Goal: Information Seeking & Learning: Understand process/instructions

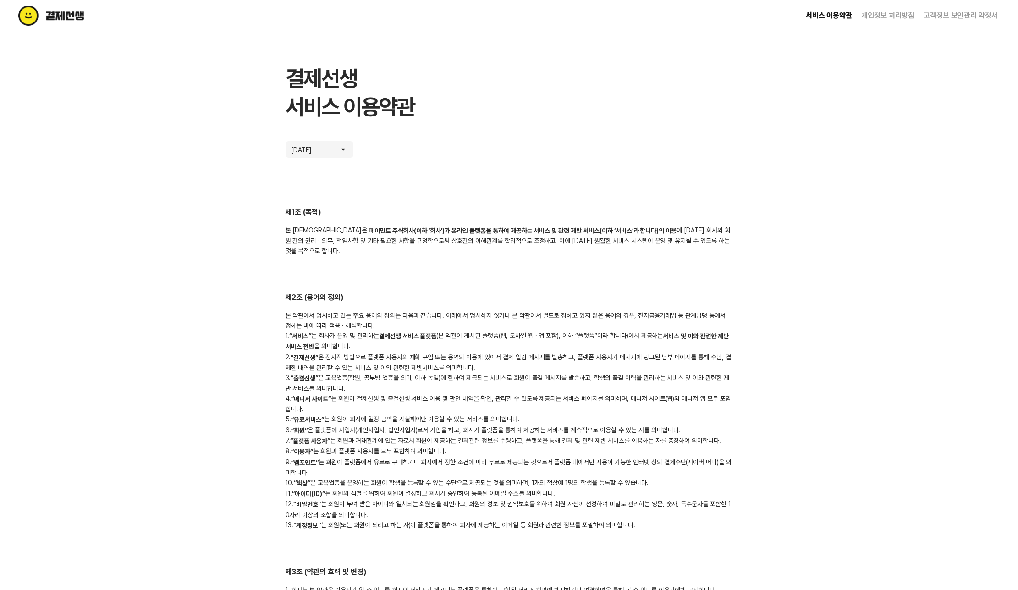
click at [899, 18] on link "개인정보 처리방침" at bounding box center [887, 15] width 53 height 9
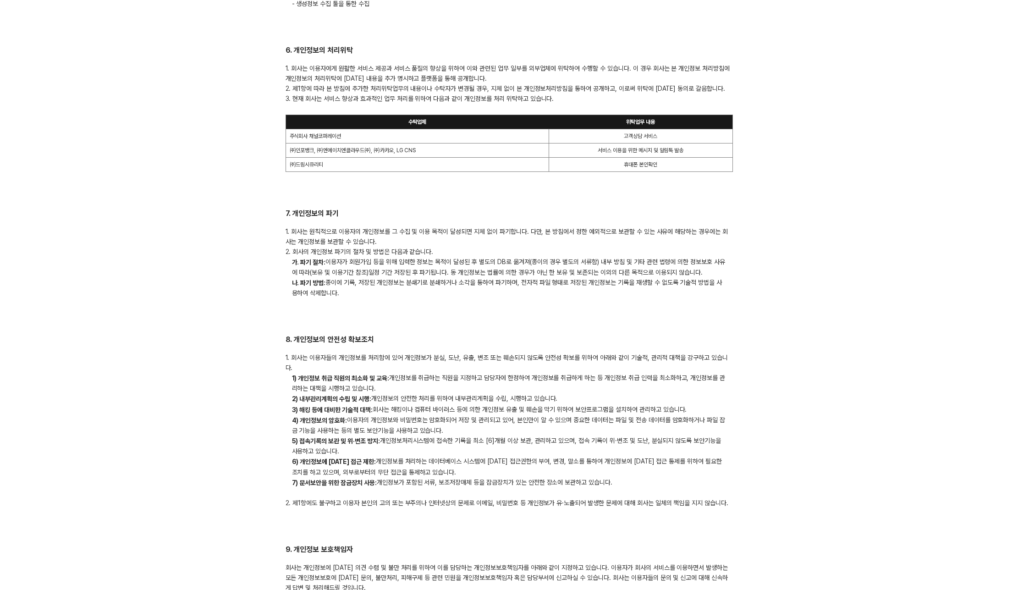
scroll to position [2689, 0]
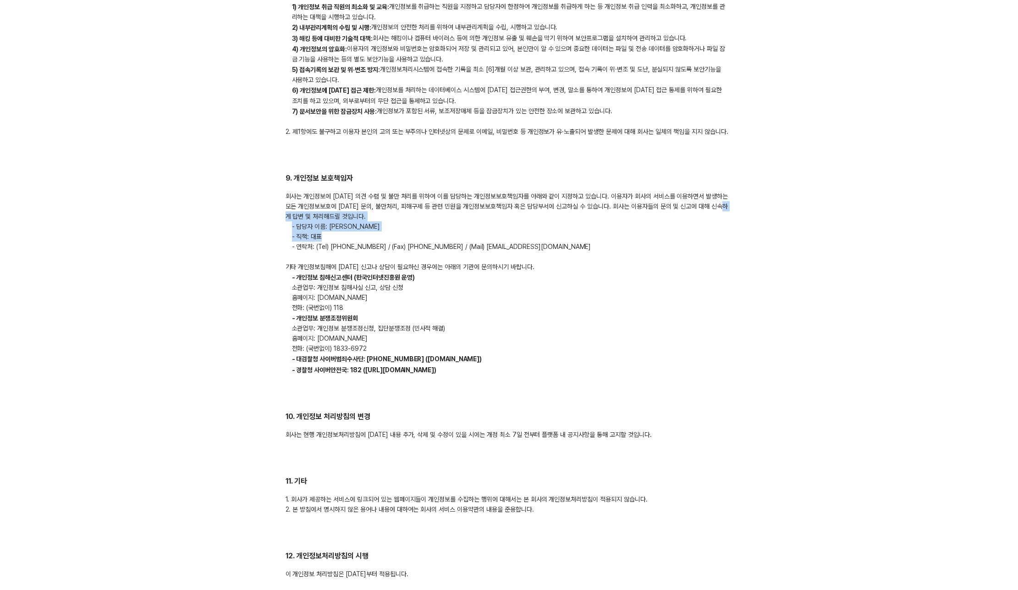
drag, startPoint x: 281, startPoint y: 194, endPoint x: 652, endPoint y: 237, distance: 373.7
click at [652, 237] on div "회사는 개인정보에 대한 의견 수렴 및 불만 처리를 위하여 이를 담당하는 개인정보보호책임자를 아래와 같이 지정하고 있습니다. 이용자가 회사의 서…" at bounding box center [509, 283] width 447 height 184
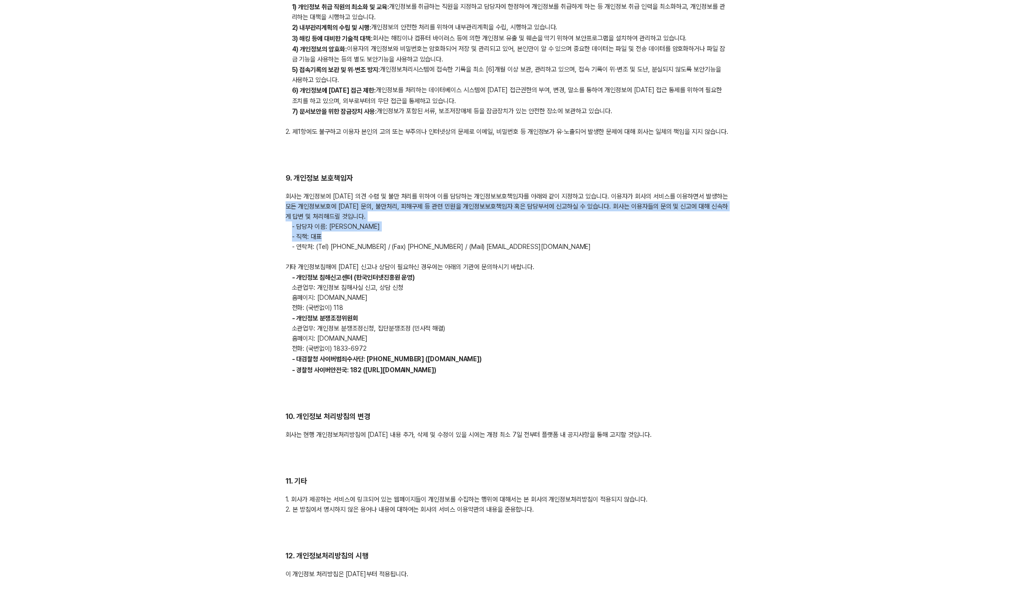
drag, startPoint x: 546, startPoint y: 234, endPoint x: 388, endPoint y: 201, distance: 162.0
click at [551, 242] on p "- 연락처: (Tel) 0505-980-7000 / (Fax) 0505-980-7007 / (Mail) master@paymint.co.kr" at bounding box center [509, 247] width 447 height 10
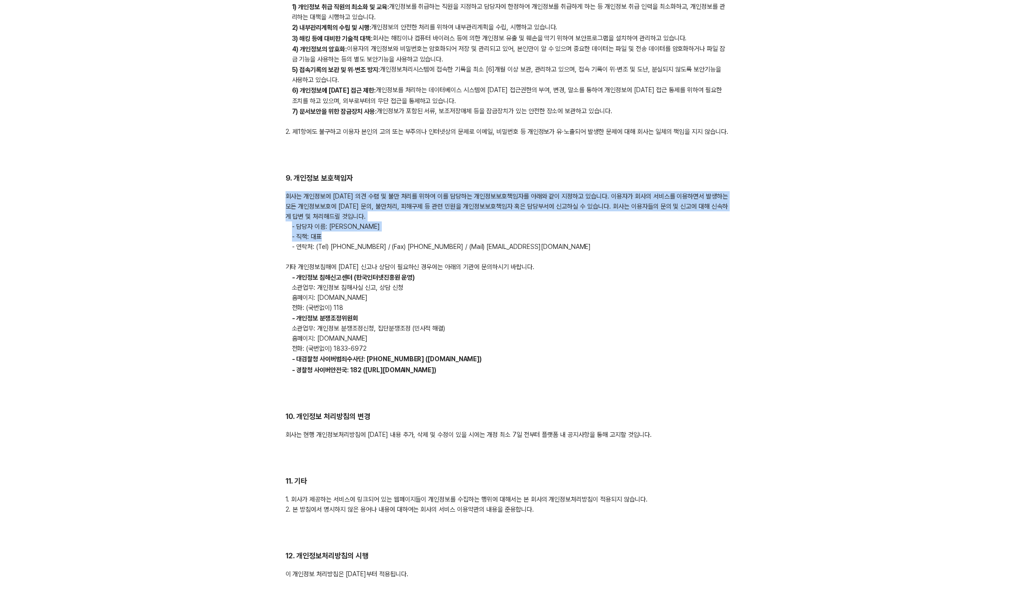
drag, startPoint x: 556, startPoint y: 235, endPoint x: 237, endPoint y: 170, distance: 326.0
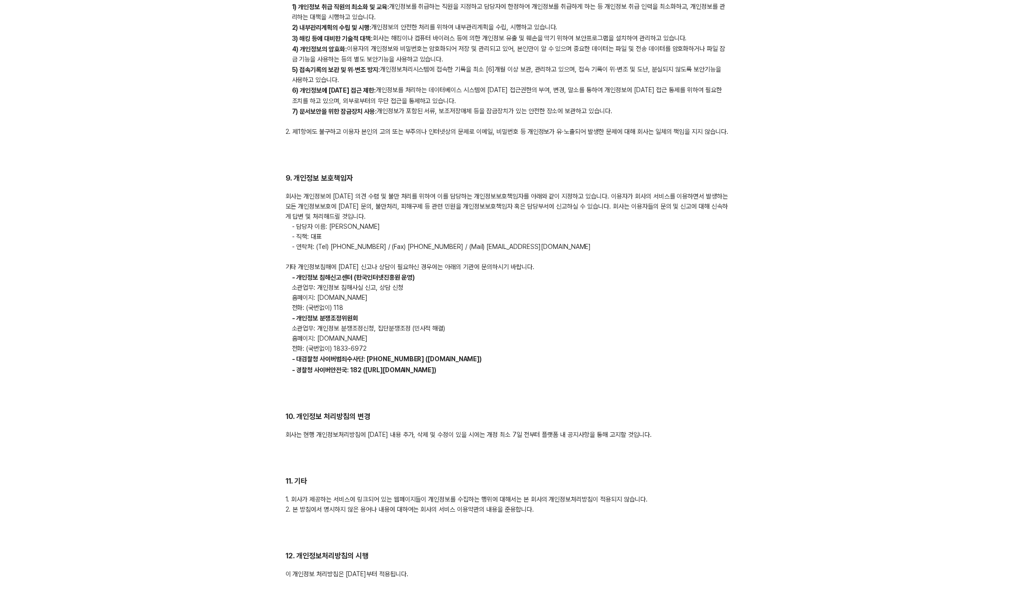
click at [532, 303] on p "전화: (국번없이) 118" at bounding box center [509, 308] width 447 height 10
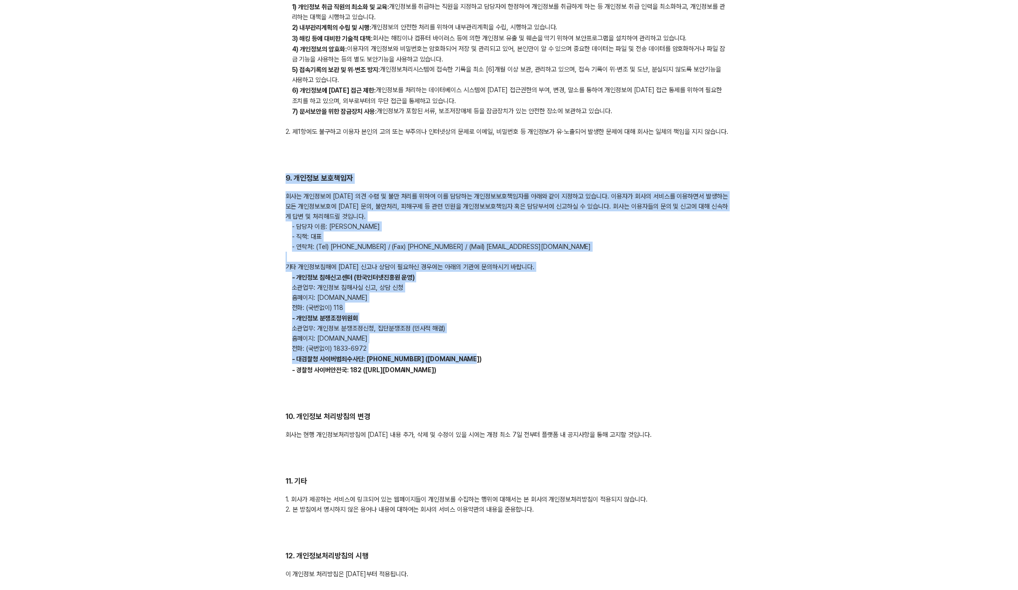
drag, startPoint x: 568, startPoint y: 320, endPoint x: 287, endPoint y: 153, distance: 326.3
click at [287, 173] on div "9. 개인정보 보호책임자 회사는 개인정보에 대한 의견 수렴 및 불만 처리를 위하여 이를 담당하는 개인정보보호책임자를 아래와 같이 지정하고 있습…" at bounding box center [509, 274] width 447 height 202
click at [599, 231] on p "- 직책: 대표" at bounding box center [509, 236] width 447 height 10
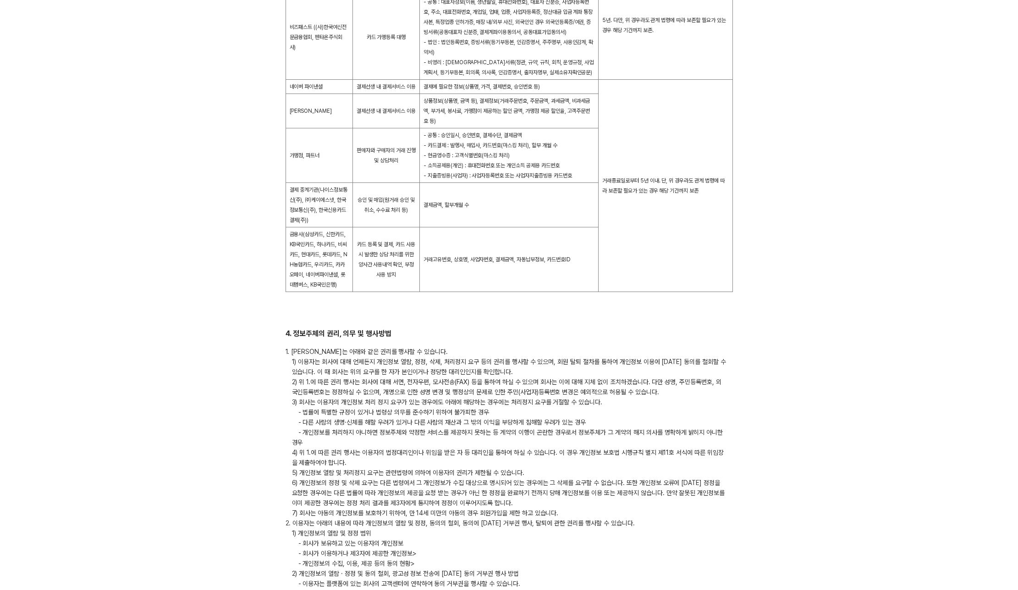
scroll to position [0, 0]
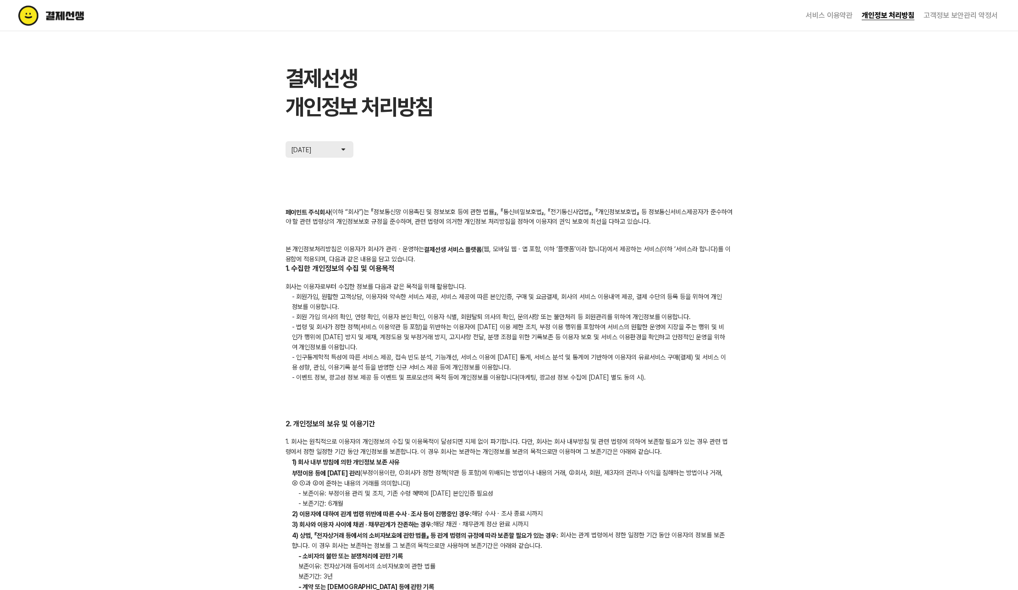
click at [339, 150] on img at bounding box center [343, 149] width 9 height 9
click at [337, 147] on button "2025. 07. 03" at bounding box center [320, 149] width 68 height 17
click at [341, 149] on img at bounding box center [343, 149] width 9 height 9
click at [345, 148] on img at bounding box center [343, 149] width 9 height 9
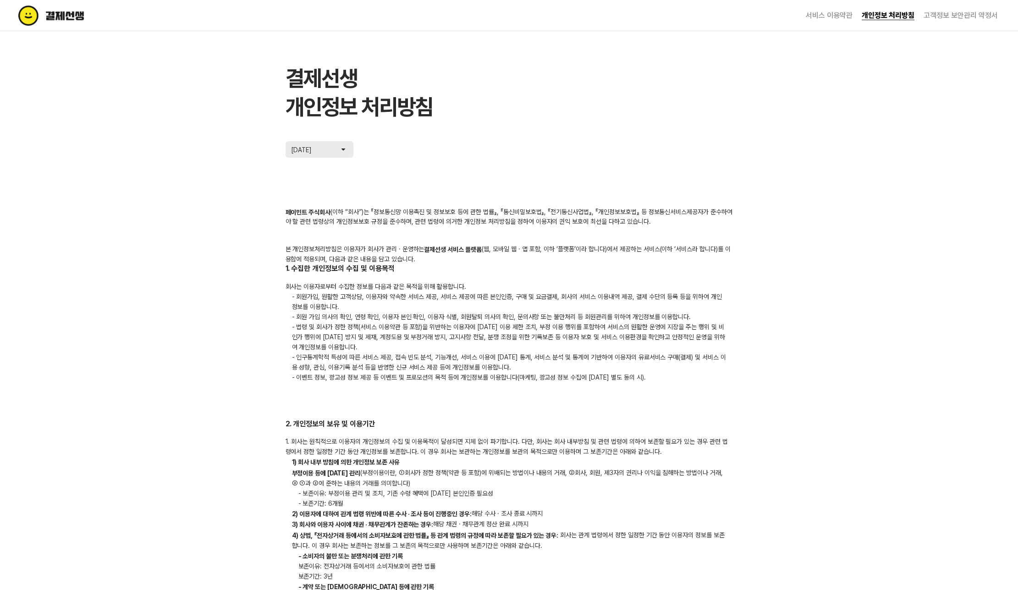
click at [336, 149] on button "2025. 07. 03" at bounding box center [320, 149] width 68 height 17
click at [325, 190] on li "2025. 03. 26" at bounding box center [307, 193] width 41 height 13
click at [319, 151] on p "2025. 03. 26" at bounding box center [305, 149] width 28 height 9
click at [327, 169] on li "2025. 07. 03" at bounding box center [307, 167] width 41 height 13
click at [341, 149] on img at bounding box center [343, 149] width 9 height 9
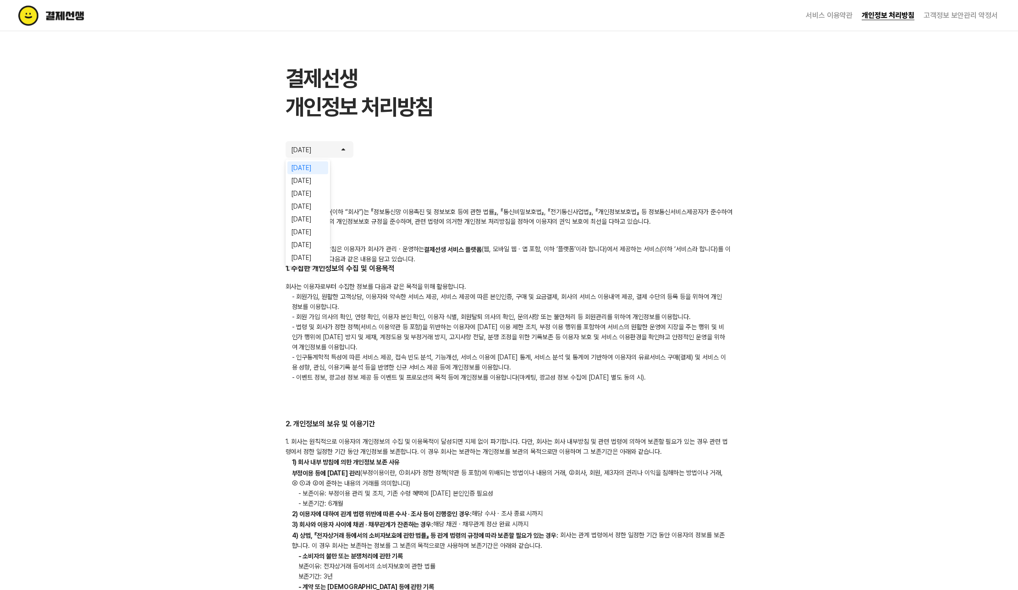
click at [598, 290] on div "회사는 이용자로부터 수집한 정보를 다음과 같은 목적을 위해 활용합니다. - 회원가입, 원활한 고객상담, 이용자와 약속한 서비스 제공, 서비스 …" at bounding box center [509, 331] width 447 height 101
click at [402, 270] on h2 "1. 수집한 개인정보의 수집 및 이용목적" at bounding box center [509, 269] width 447 height 11
click at [371, 266] on h2 "1. 수집한 개인정보의 수집 및 이용목적" at bounding box center [509, 269] width 447 height 11
click at [345, 151] on img at bounding box center [343, 149] width 9 height 9
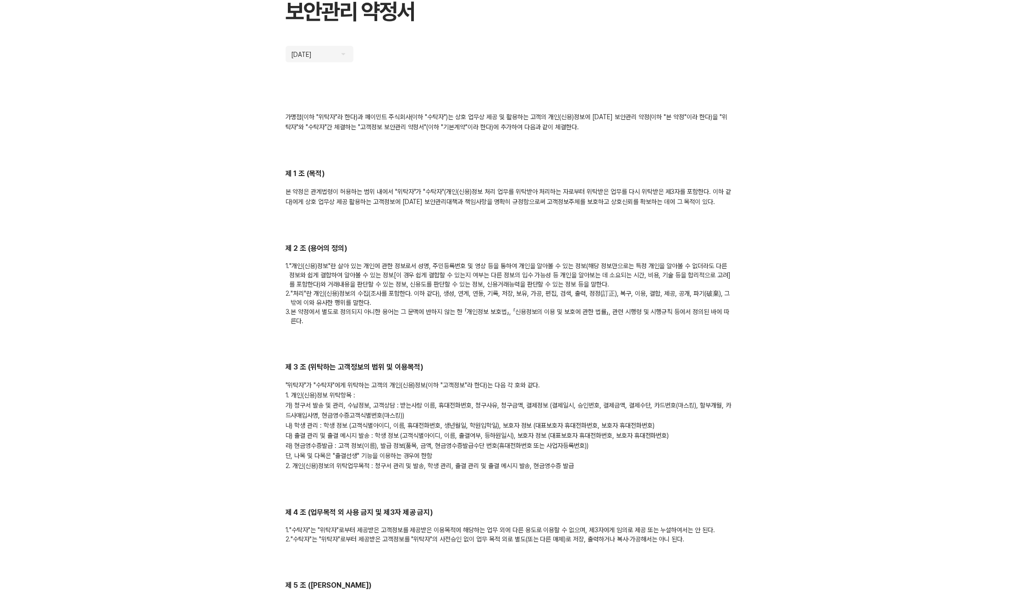
click at [324, 55] on div "[DATE]" at bounding box center [320, 54] width 68 height 17
